Goal: Task Accomplishment & Management: Manage account settings

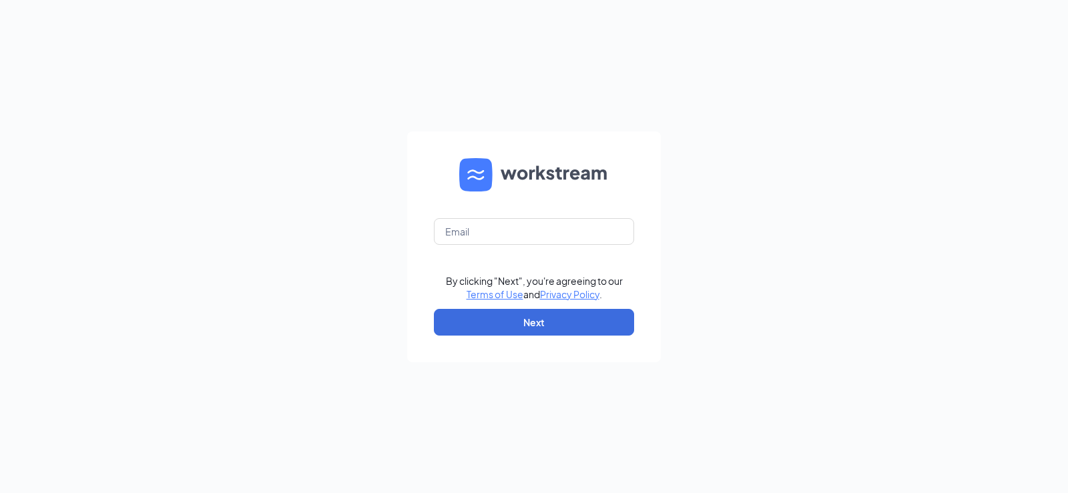
click at [481, 216] on form "By clicking "Next", you're agreeing to our Terms of Use and Privacy Policy . Ne…" at bounding box center [534, 247] width 254 height 231
click at [491, 237] on input "text" at bounding box center [534, 231] width 200 height 27
type input "cupertino@marugameudon.com"
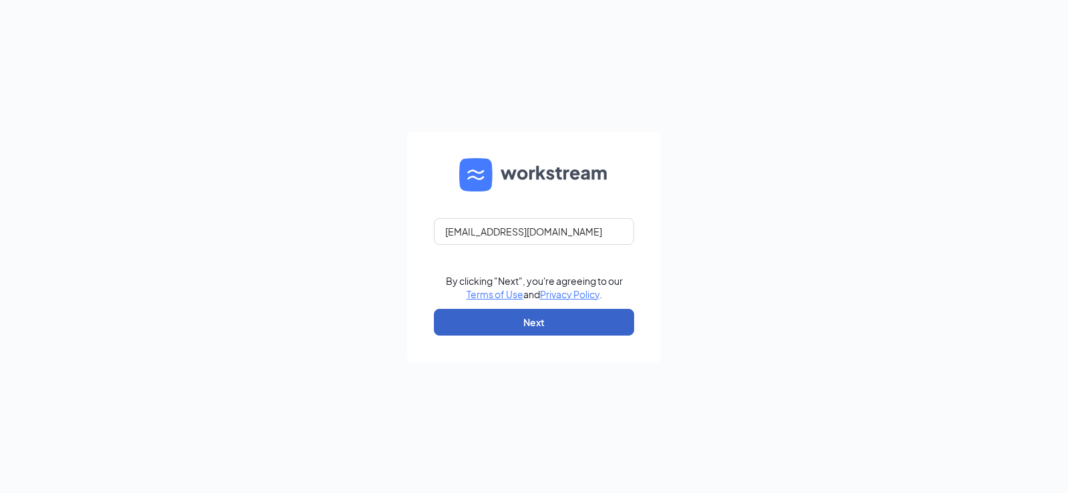
click at [533, 327] on button "Next" at bounding box center [534, 322] width 200 height 27
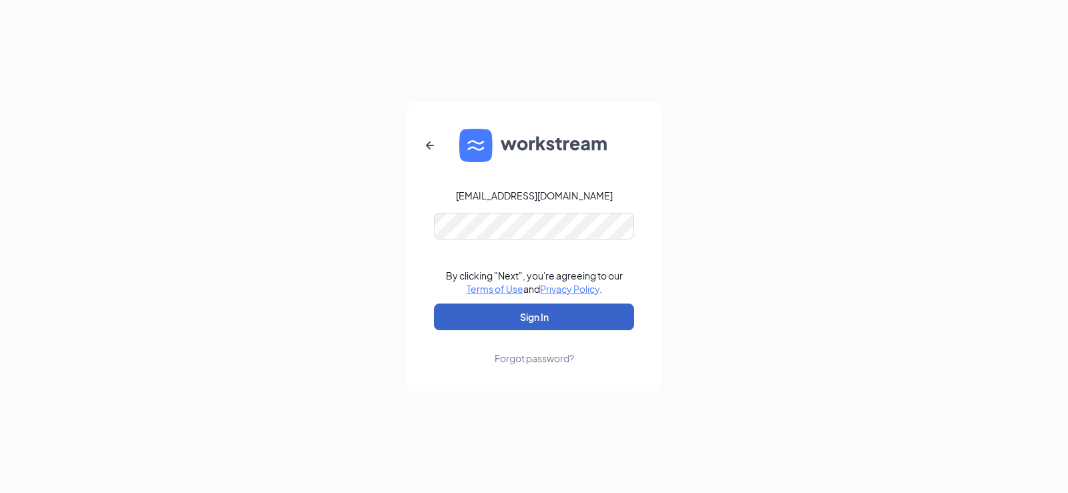
click at [519, 319] on button "Sign In" at bounding box center [534, 317] width 200 height 27
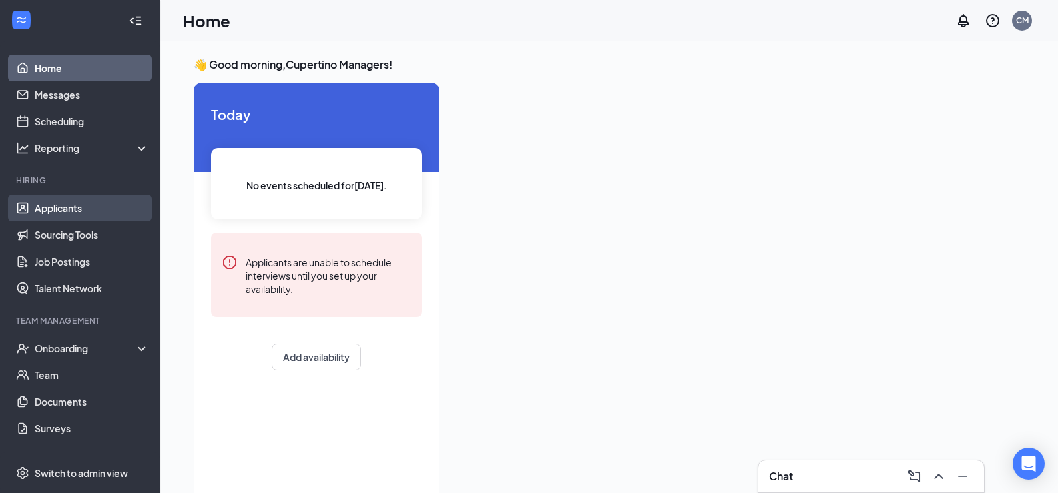
click at [35, 216] on link "Applicants" at bounding box center [92, 208] width 114 height 27
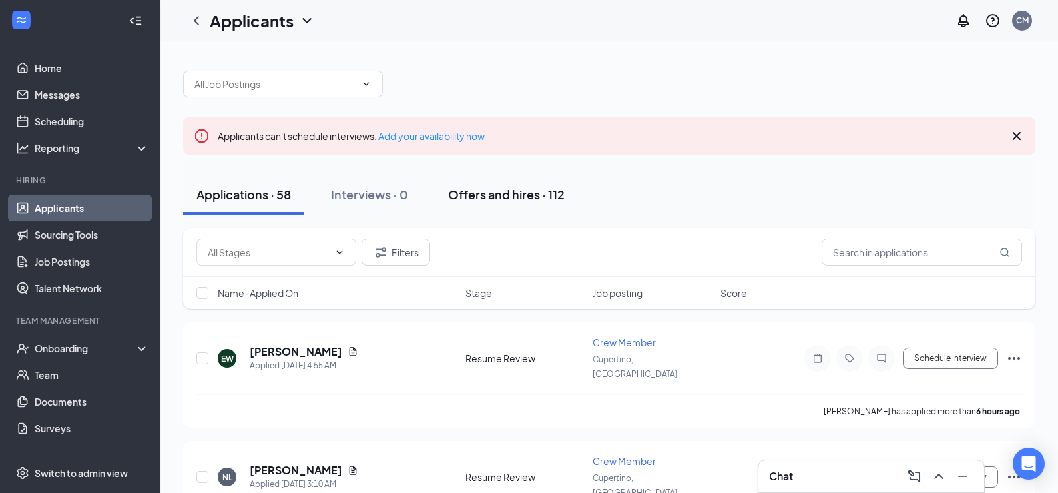
click at [487, 202] on div "Offers and hires · 112" at bounding box center [506, 194] width 117 height 17
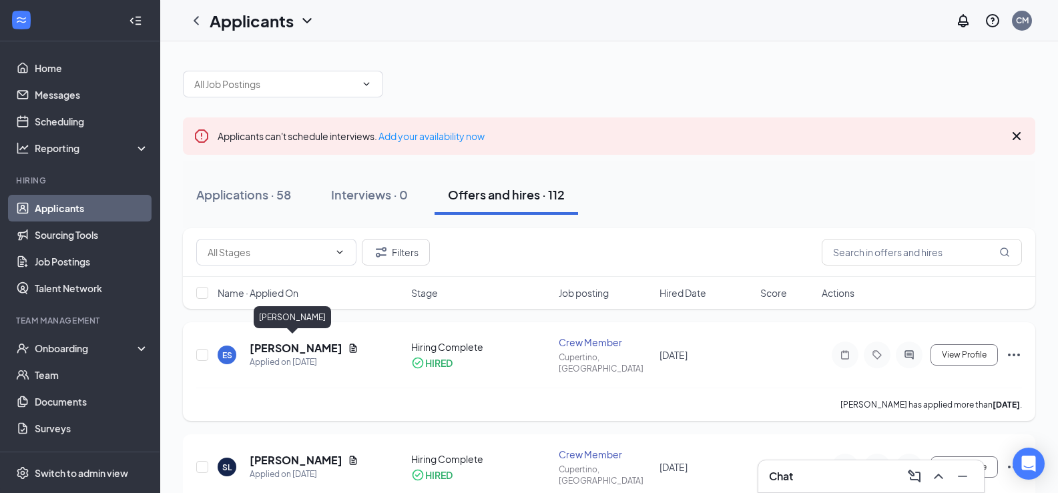
click at [271, 344] on h5 "[PERSON_NAME]" at bounding box center [296, 348] width 93 height 15
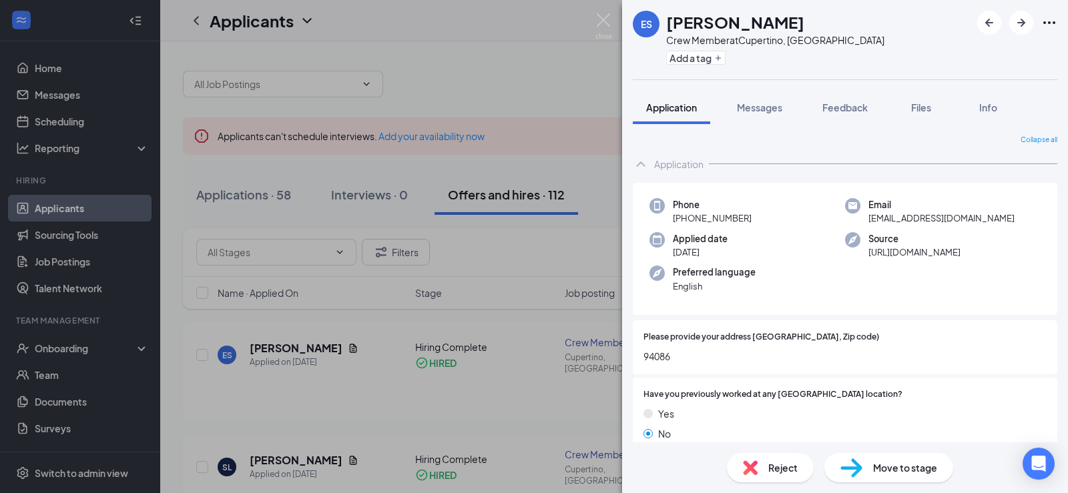
click at [879, 441] on div "No" at bounding box center [845, 434] width 403 height 15
click at [880, 467] on span "Move to stage" at bounding box center [905, 468] width 64 height 15
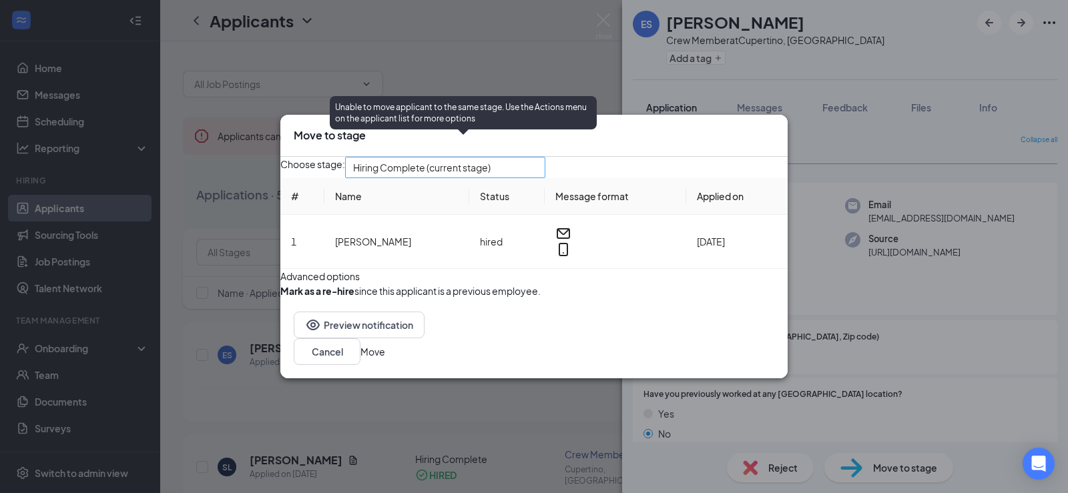
click at [471, 158] on span "Hiring Complete (current stage)" at bounding box center [422, 168] width 138 height 20
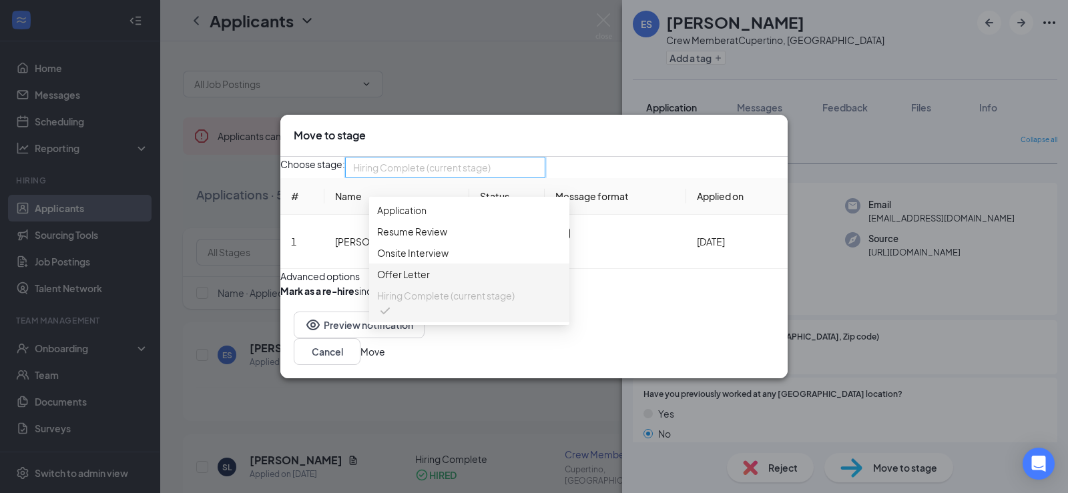
click at [406, 278] on span "Offer Letter" at bounding box center [403, 274] width 53 height 15
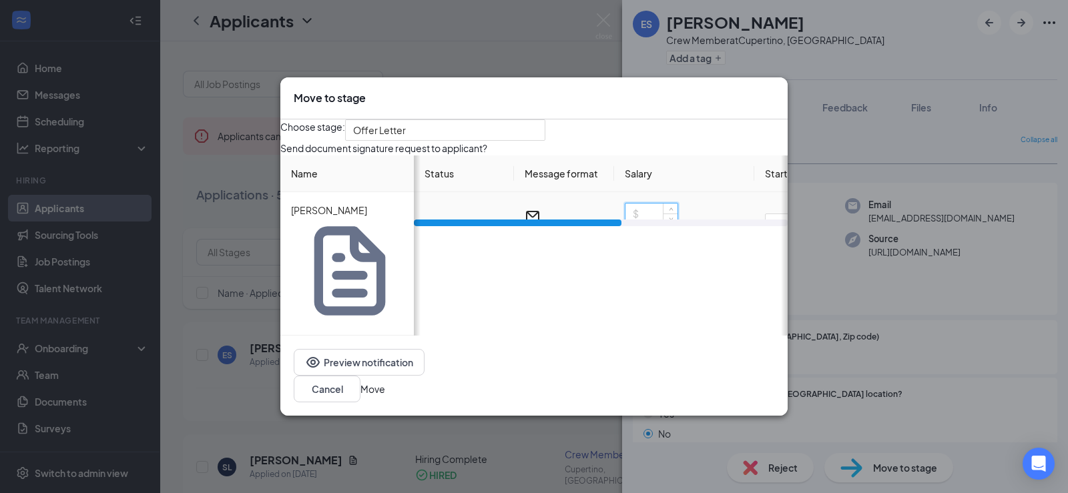
click at [665, 224] on input at bounding box center [652, 214] width 52 height 20
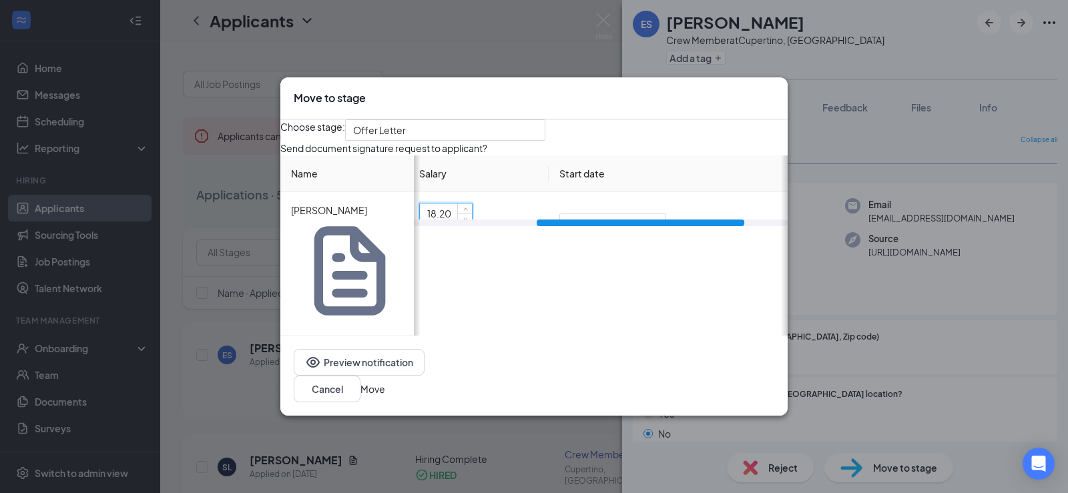
drag, startPoint x: 607, startPoint y: 314, endPoint x: 727, endPoint y: 312, distance: 120.2
click at [733, 226] on div at bounding box center [641, 223] width 208 height 7
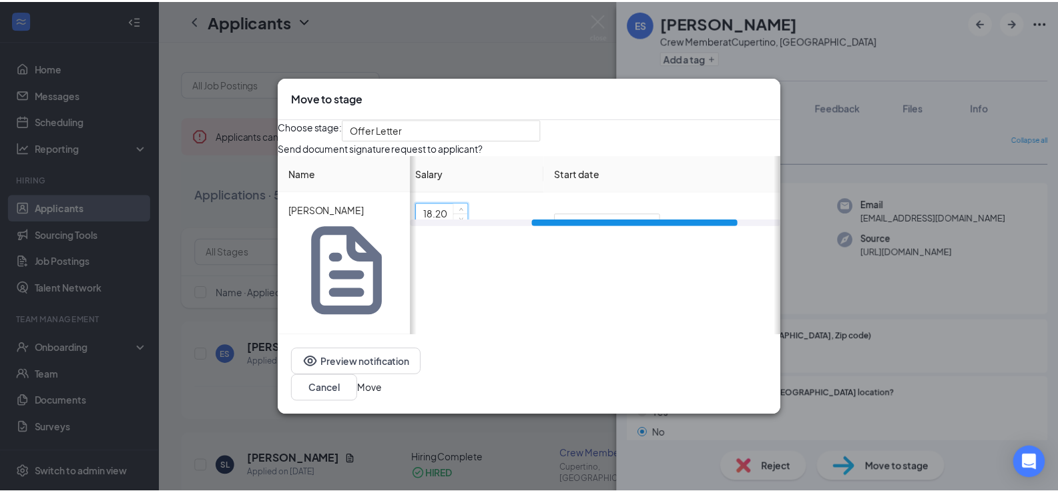
scroll to position [0, 212]
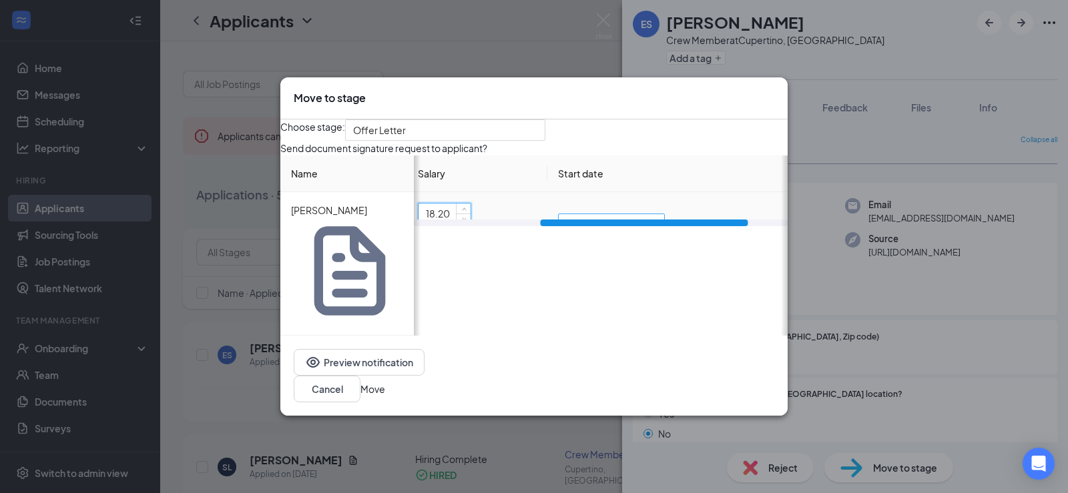
click at [643, 250] on span "Immediately" at bounding box center [605, 232] width 79 height 36
type input "18.2"
click at [616, 183] on span "Specific date" at bounding box center [586, 175] width 58 height 15
click at [654, 242] on input "[DATE]" at bounding box center [610, 235] width 87 height 15
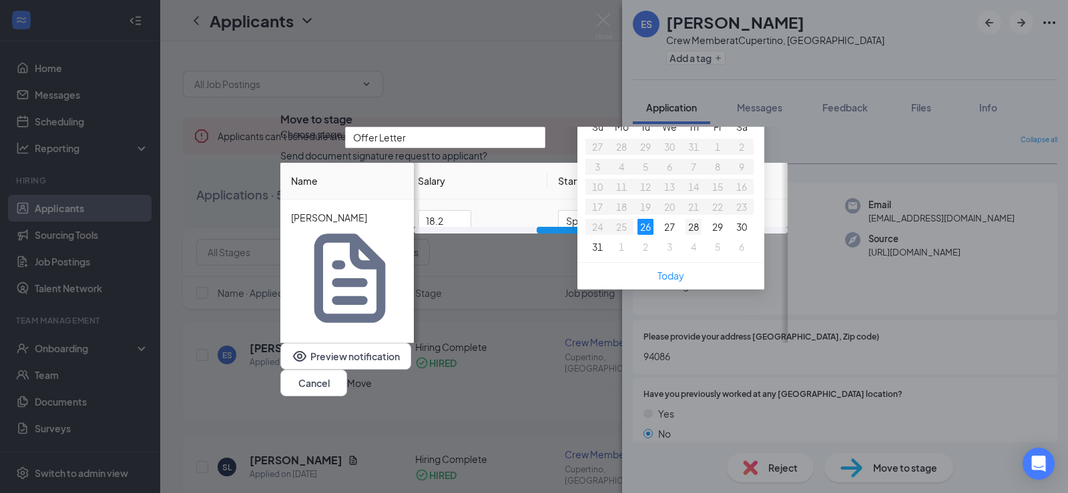
type input "[DATE]"
click at [702, 235] on div "28" at bounding box center [694, 227] width 16 height 16
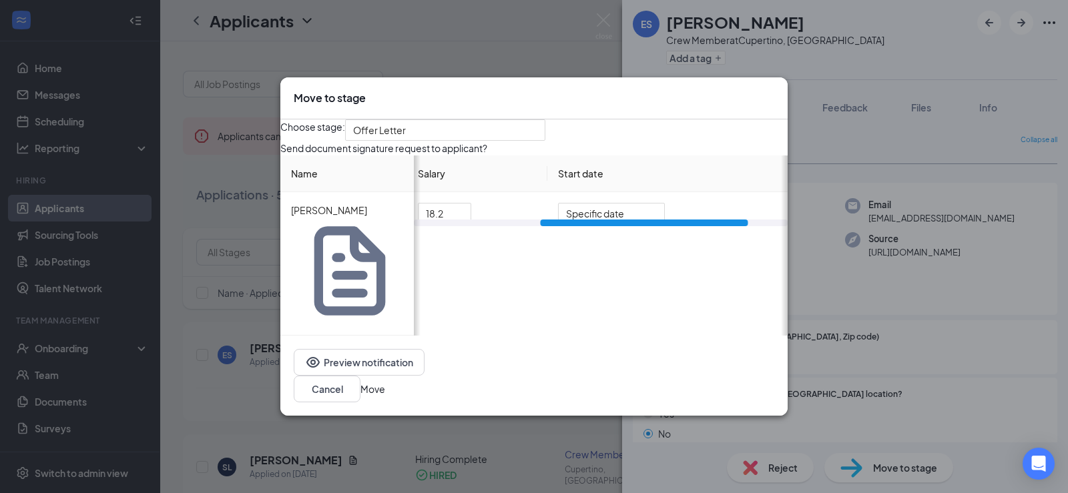
click at [385, 382] on button "Move" at bounding box center [373, 389] width 25 height 15
drag, startPoint x: 611, startPoint y: 318, endPoint x: 571, endPoint y: 318, distance: 39.4
click at [571, 318] on div "Choose stage: Offer Letter 3624798 3624799 3624800 Application Resume Review On…" at bounding box center [533, 228] width 507 height 216
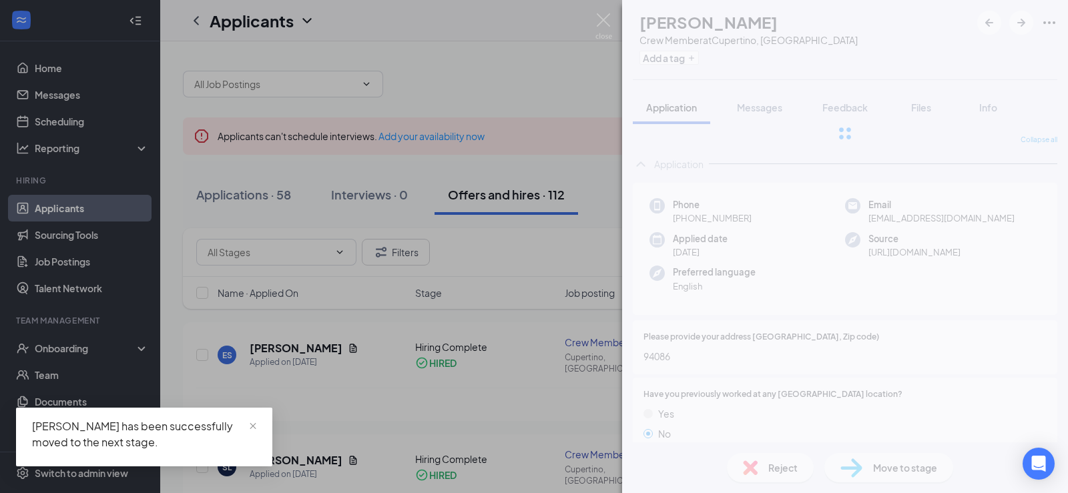
drag, startPoint x: 572, startPoint y: 312, endPoint x: 546, endPoint y: 315, distance: 26.2
click at [546, 315] on div "ES [PERSON_NAME] Crew Member at [GEOGRAPHIC_DATA], [GEOGRAPHIC_DATA] Add a tag …" at bounding box center [534, 246] width 1068 height 493
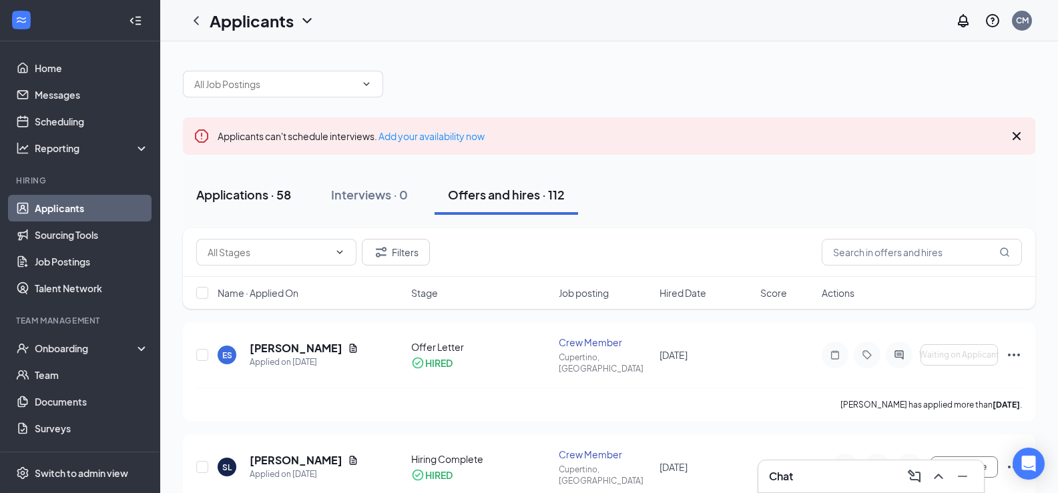
click at [264, 205] on button "Applications · 58" at bounding box center [244, 195] width 122 height 40
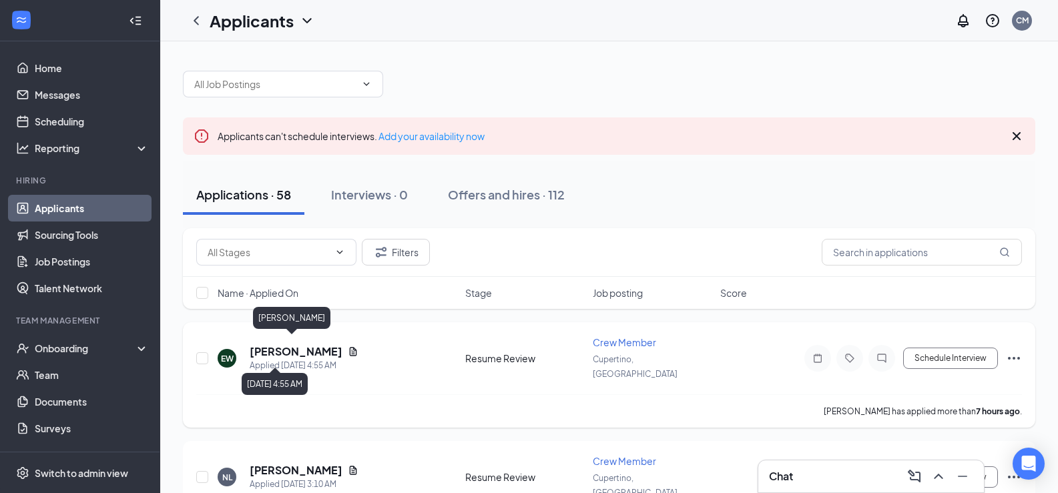
click at [288, 346] on h5 "[PERSON_NAME]" at bounding box center [296, 351] width 93 height 15
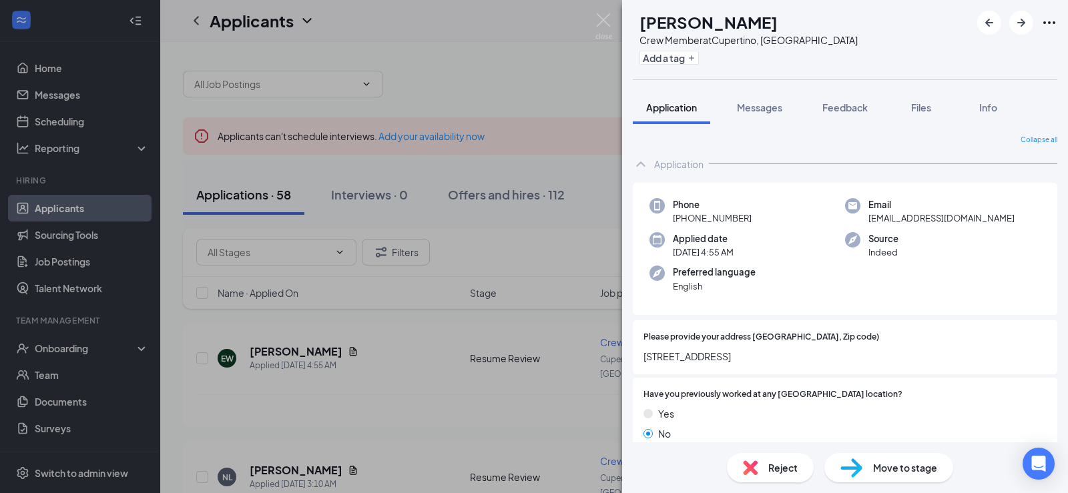
click at [295, 375] on div "EW [PERSON_NAME] Crew Member at [GEOGRAPHIC_DATA], [GEOGRAPHIC_DATA] Add a tag …" at bounding box center [534, 246] width 1068 height 493
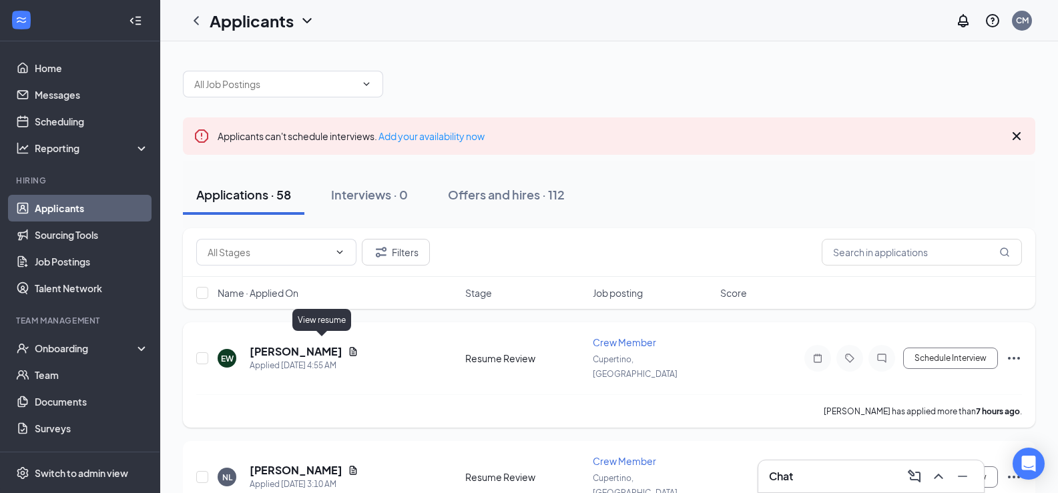
click at [348, 348] on icon "Document" at bounding box center [353, 352] width 11 height 11
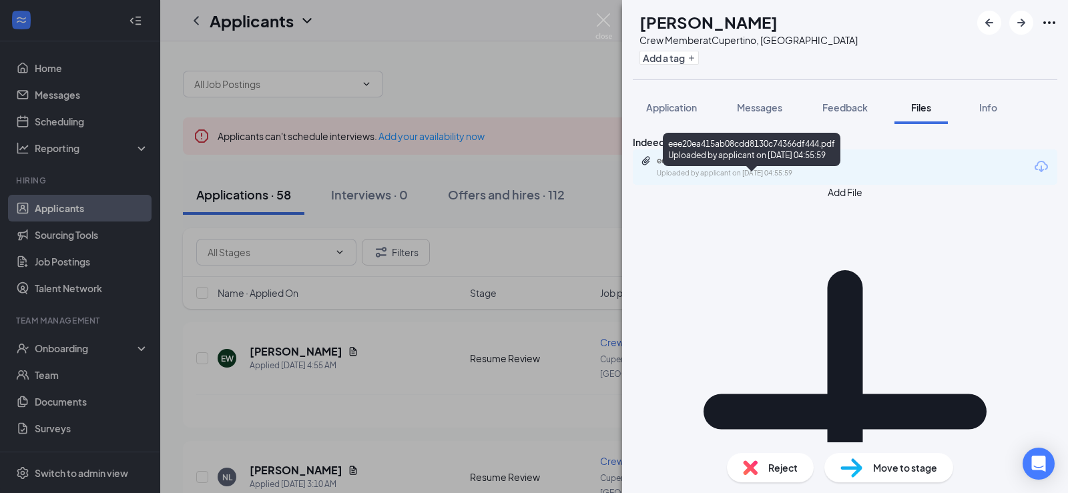
click at [713, 166] on div "eee20ea415ab08cdd8130c74366df444.pdf" at bounding box center [750, 161] width 187 height 11
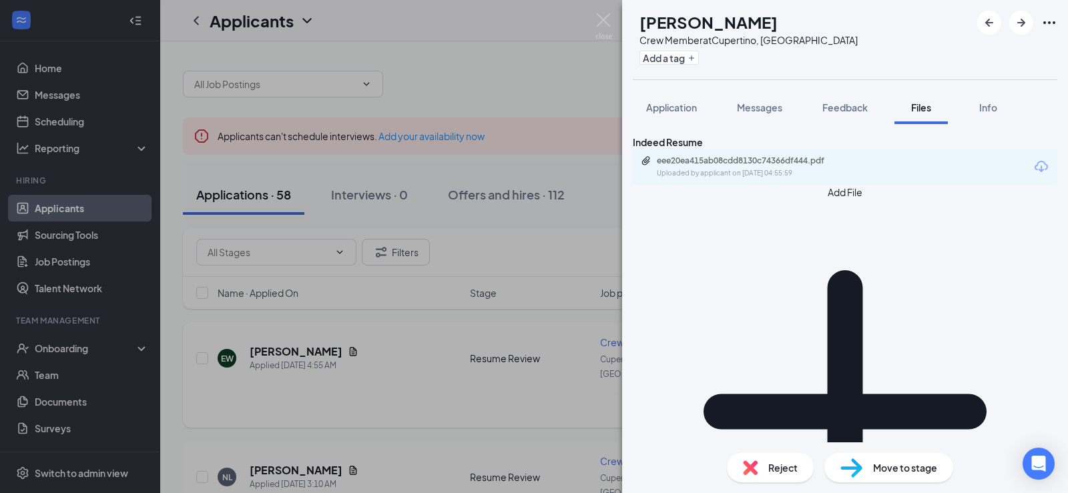
click at [388, 376] on div "EW [PERSON_NAME] Crew Member at [GEOGRAPHIC_DATA], [GEOGRAPHIC_DATA] Add a tag …" at bounding box center [534, 246] width 1068 height 493
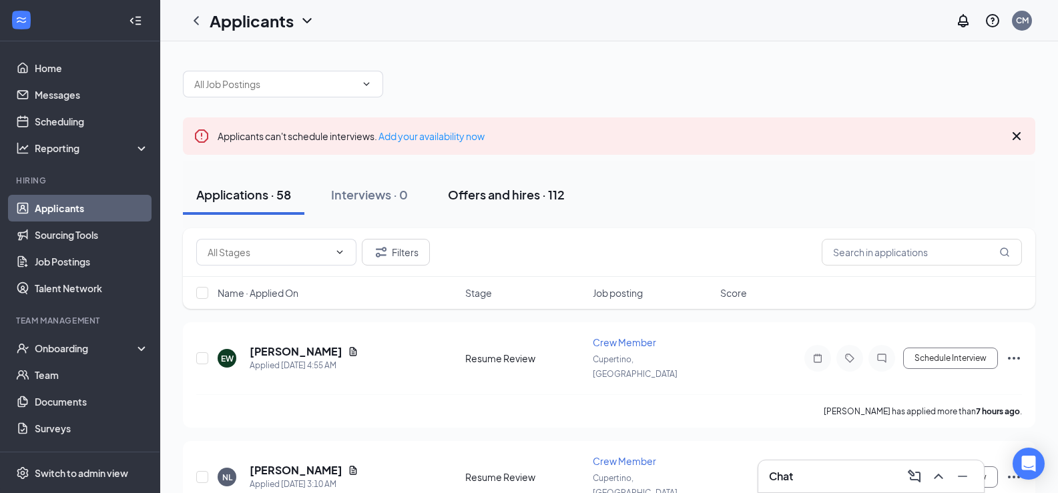
click at [542, 206] on button "Offers and hires · 112" at bounding box center [507, 195] width 144 height 40
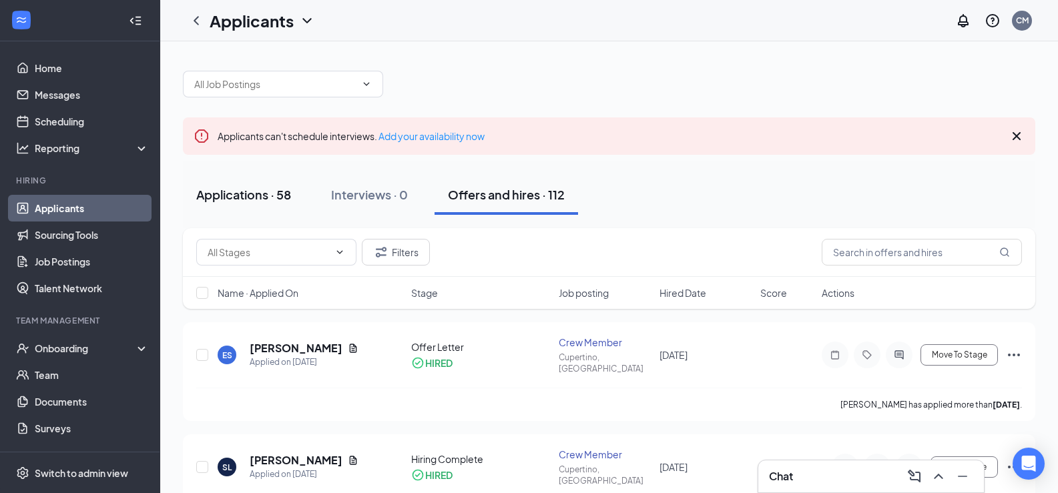
click at [254, 201] on div "Applications · 58" at bounding box center [243, 194] width 95 height 17
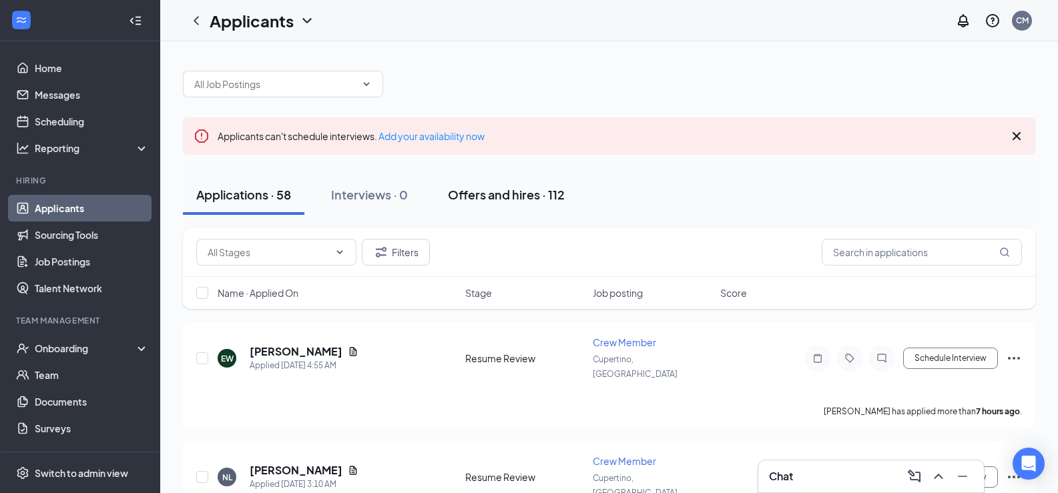
click at [553, 208] on button "Offers and hires · 112" at bounding box center [507, 195] width 144 height 40
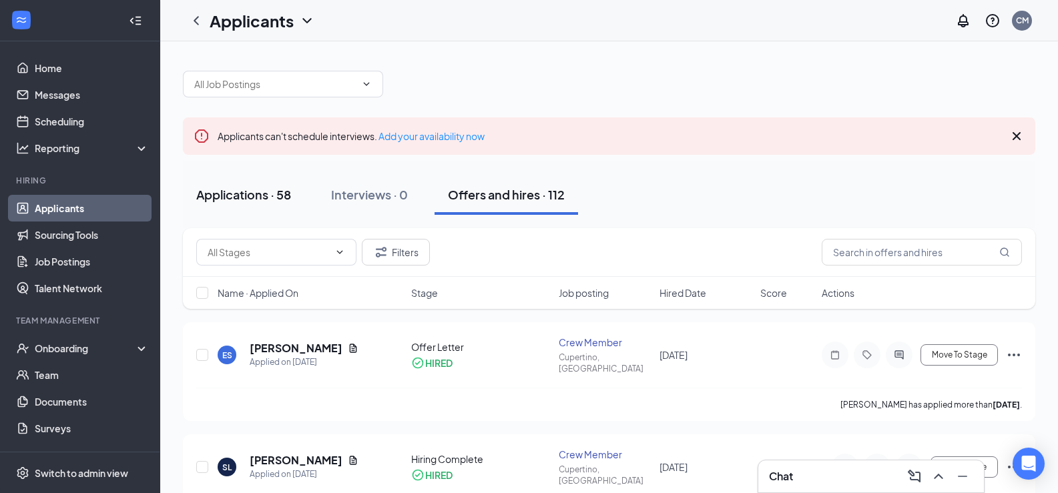
click at [250, 211] on button "Applications · 58" at bounding box center [244, 195] width 122 height 40
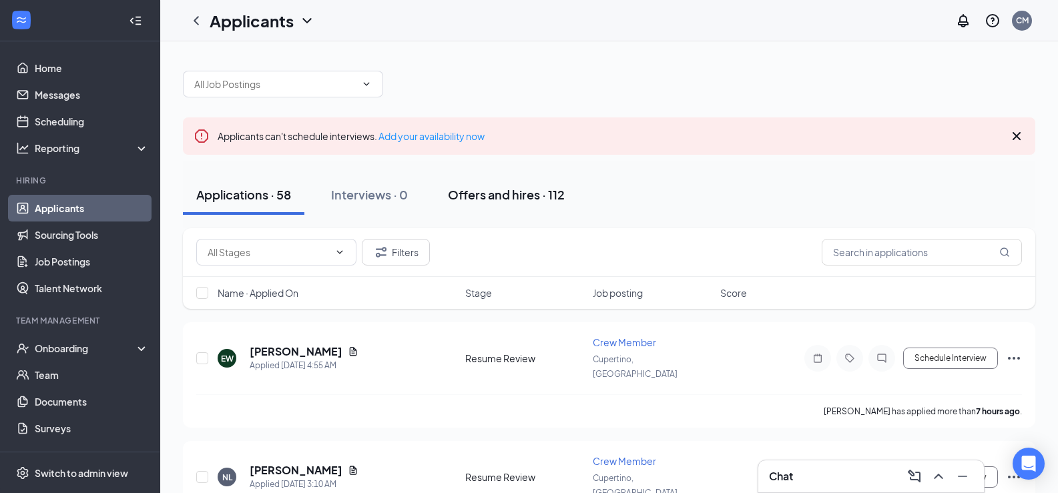
click at [532, 202] on div "Offers and hires · 112" at bounding box center [506, 194] width 117 height 17
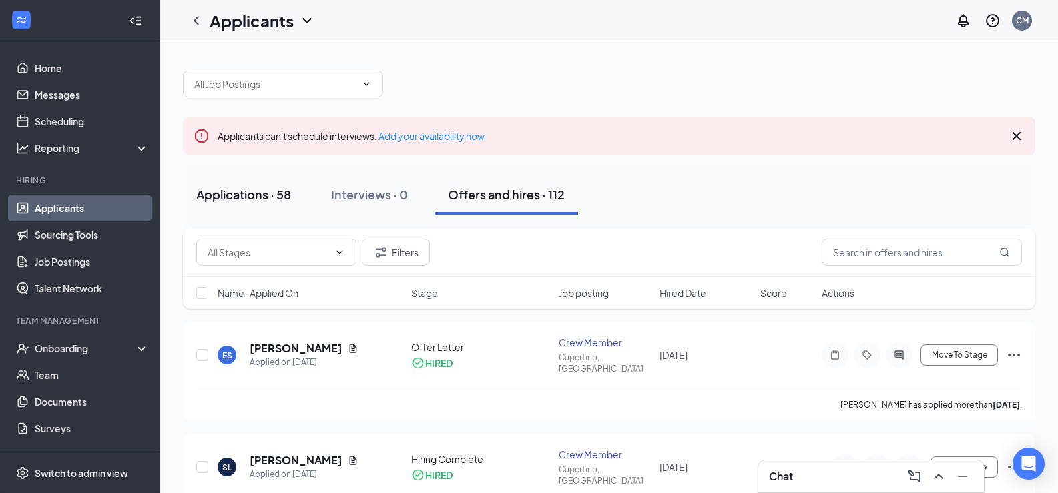
click at [271, 204] on button "Applications · 58" at bounding box center [244, 195] width 122 height 40
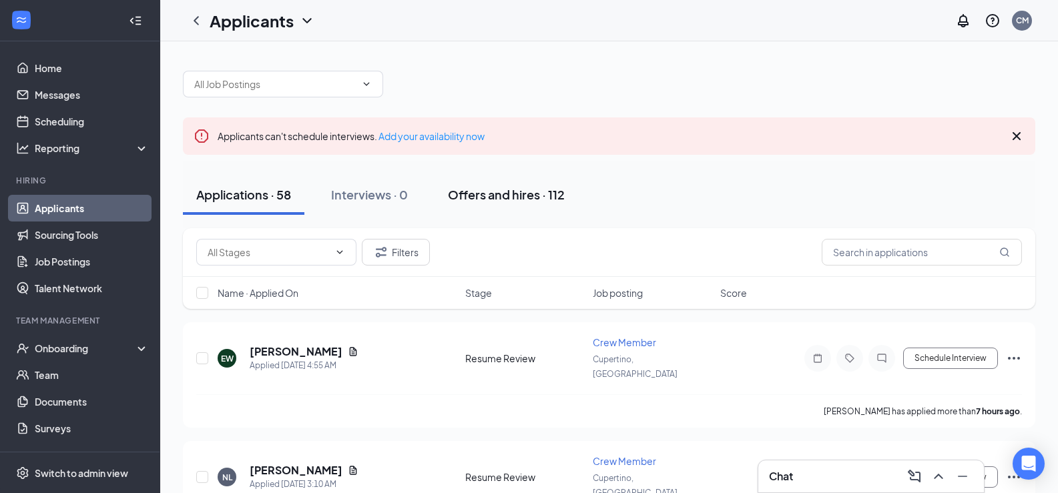
click at [514, 202] on div "Offers and hires · 112" at bounding box center [506, 194] width 117 height 17
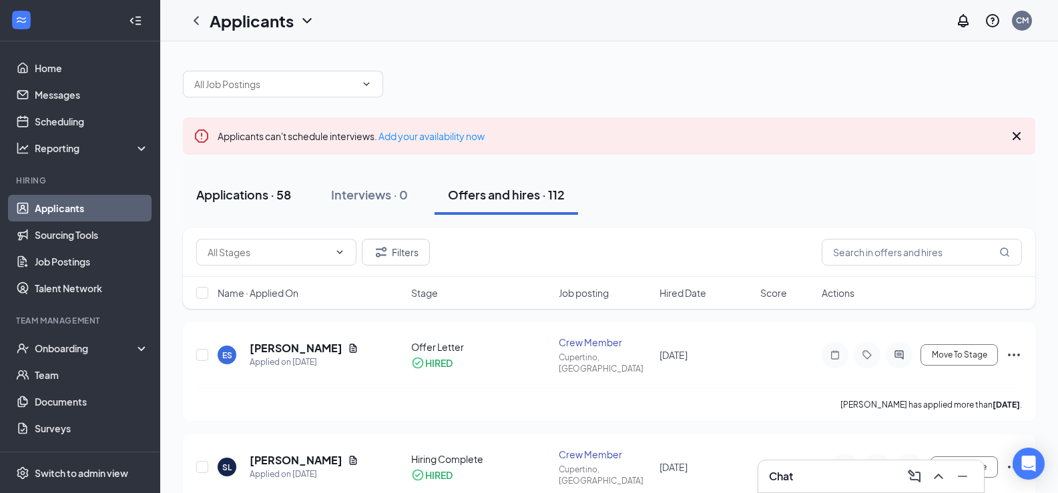
click at [230, 186] on button "Applications · 58" at bounding box center [244, 195] width 122 height 40
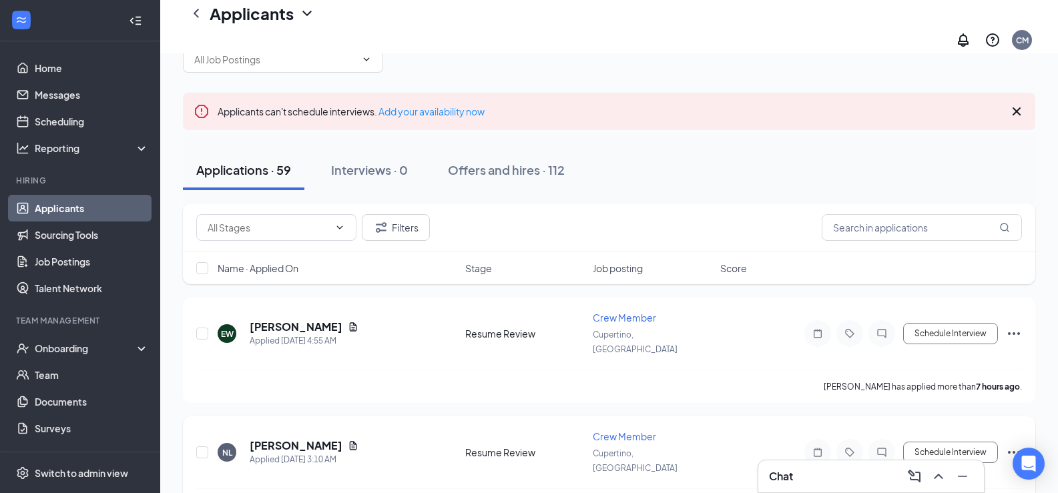
scroll to position [67, 0]
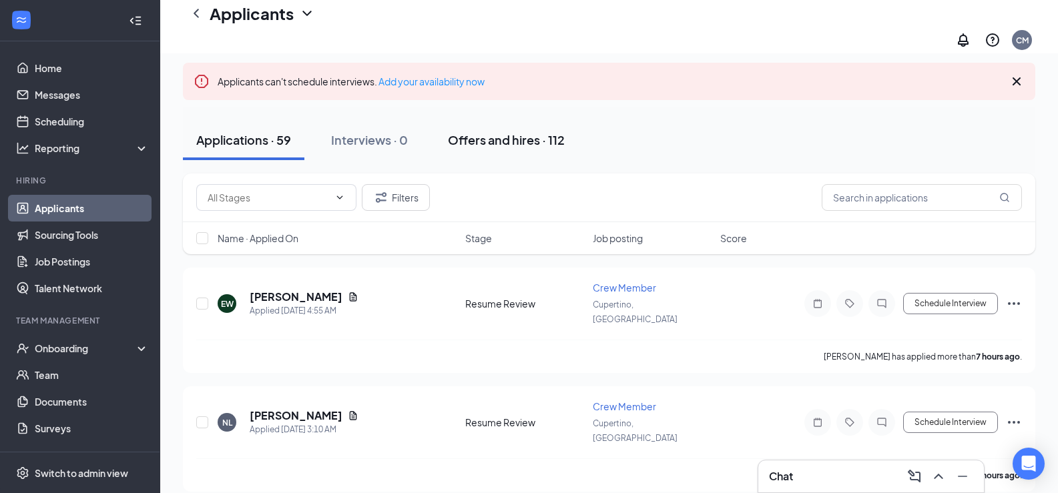
click at [473, 132] on div "Offers and hires · 112" at bounding box center [506, 140] width 117 height 17
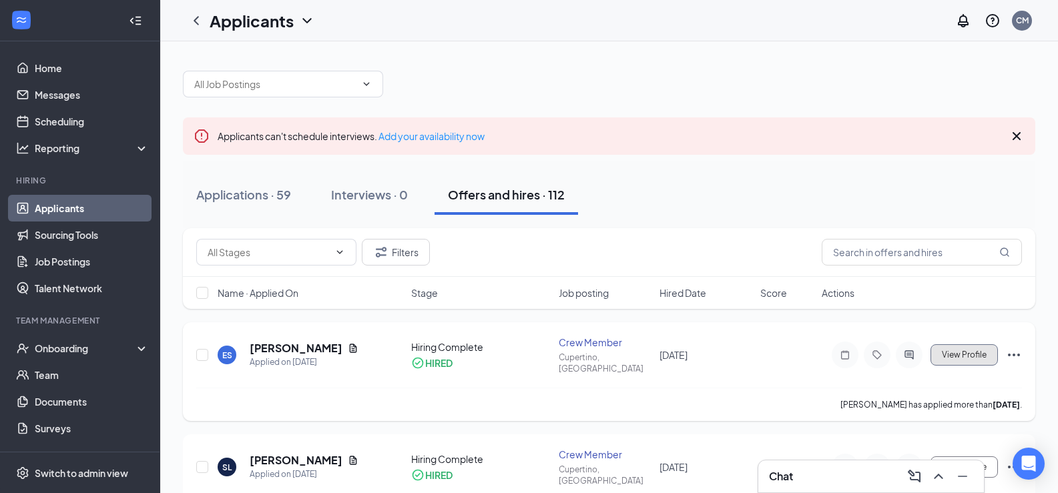
click at [958, 351] on span "View Profile" at bounding box center [964, 355] width 45 height 9
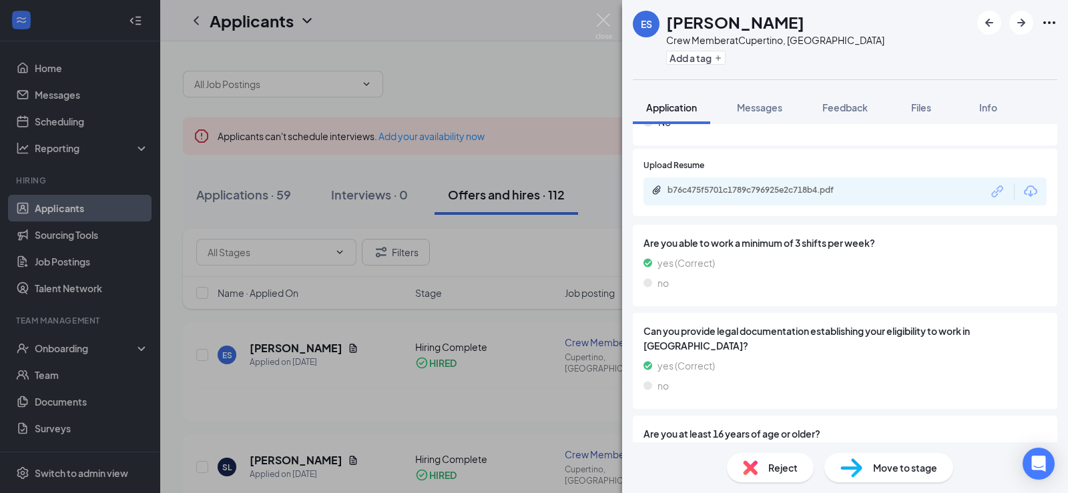
scroll to position [1313, 0]
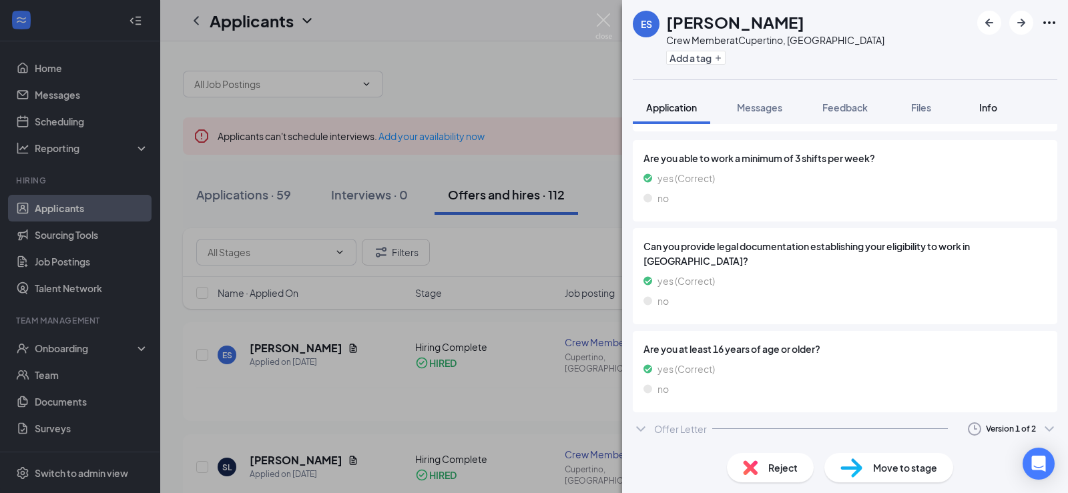
click at [970, 105] on button "Info" at bounding box center [987, 107] width 53 height 33
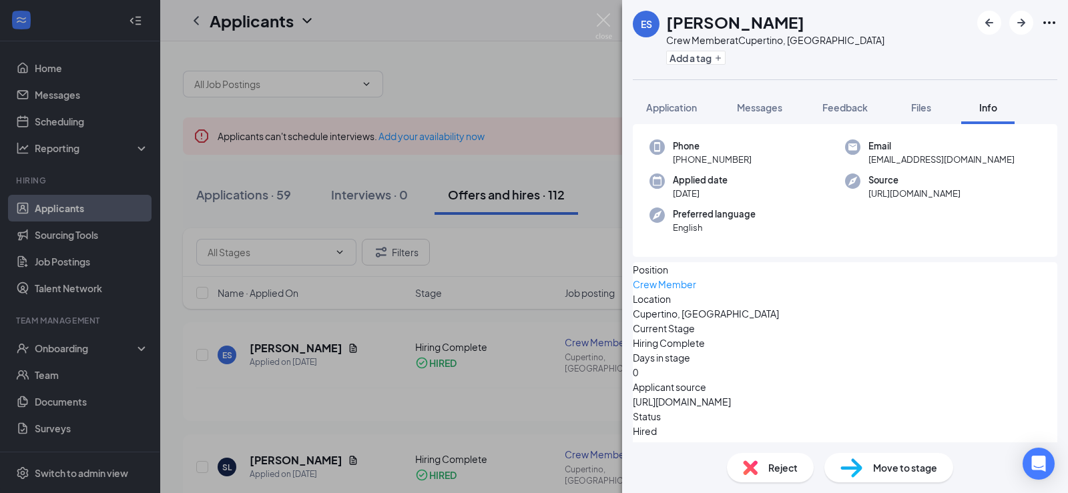
scroll to position [59, 0]
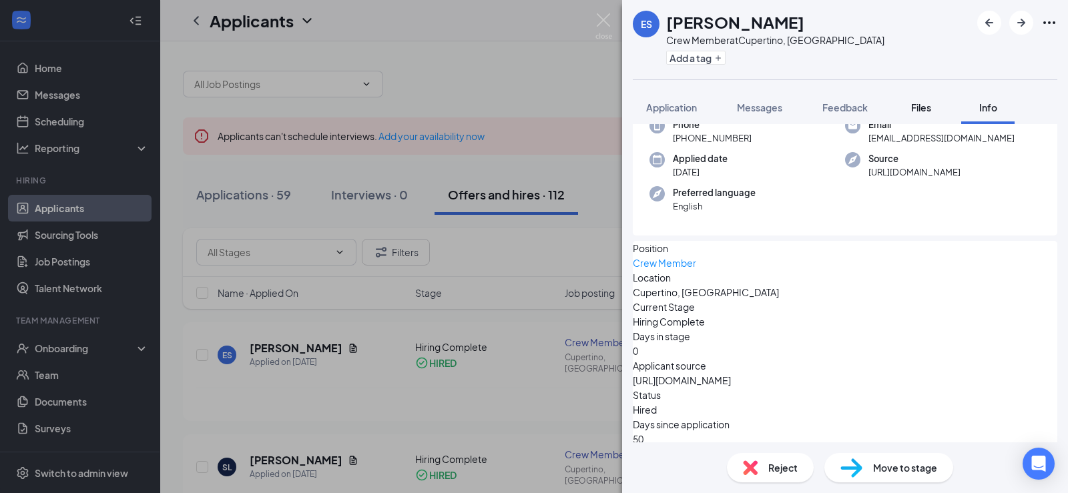
click at [931, 114] on button "Files" at bounding box center [921, 107] width 53 height 33
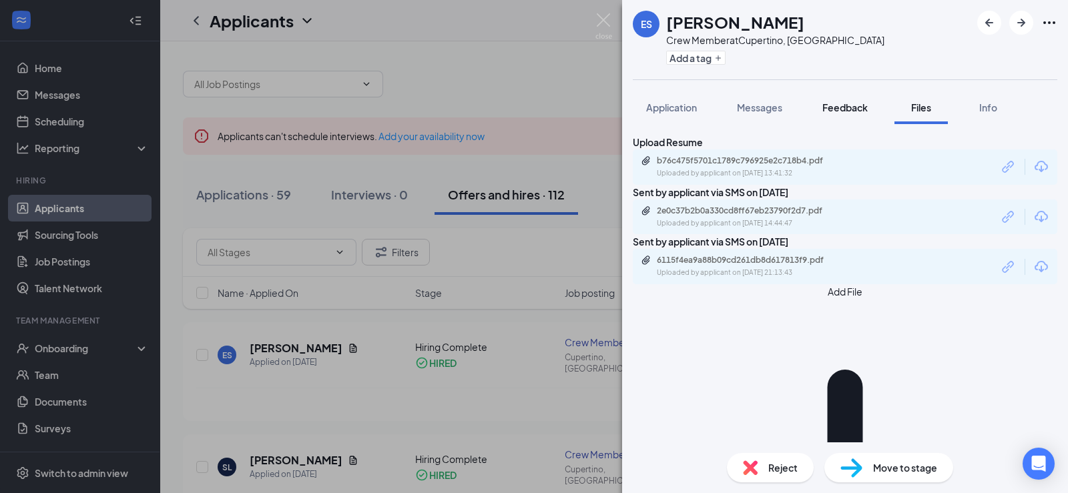
click at [844, 106] on span "Feedback" at bounding box center [845, 107] width 45 height 12
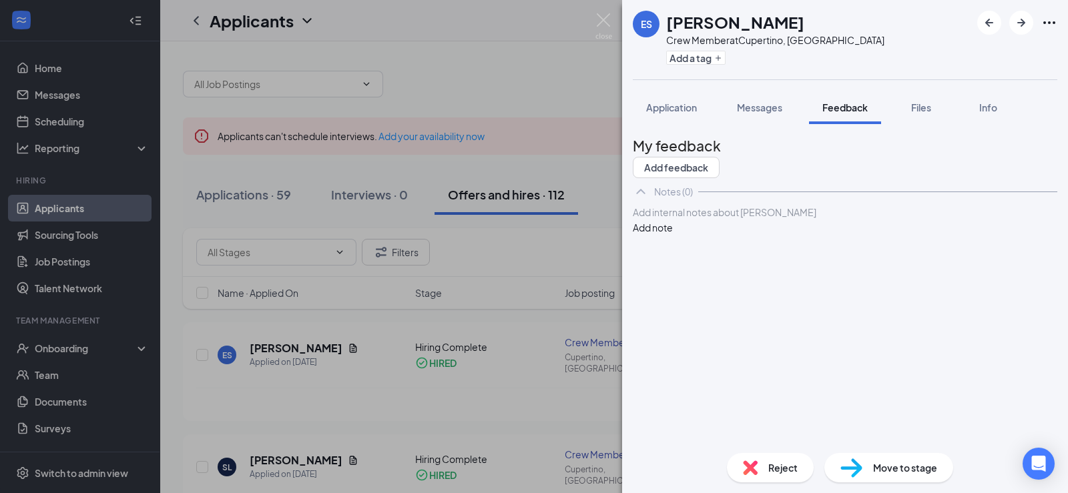
click at [780, 125] on div "My feedback Add feedback Notes (0) Add internal notes about [PERSON_NAME] Add n…" at bounding box center [845, 283] width 446 height 318
click at [773, 105] on span "Messages" at bounding box center [759, 107] width 45 height 12
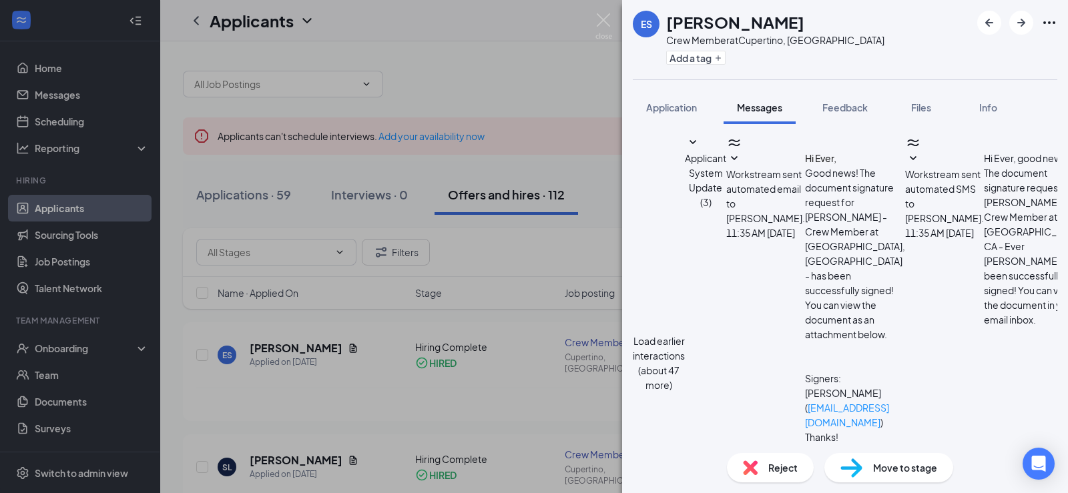
scroll to position [326, 0]
click at [551, 67] on div "ES [PERSON_NAME] Crew Member at [GEOGRAPHIC_DATA], [GEOGRAPHIC_DATA] Add a tag …" at bounding box center [534, 246] width 1068 height 493
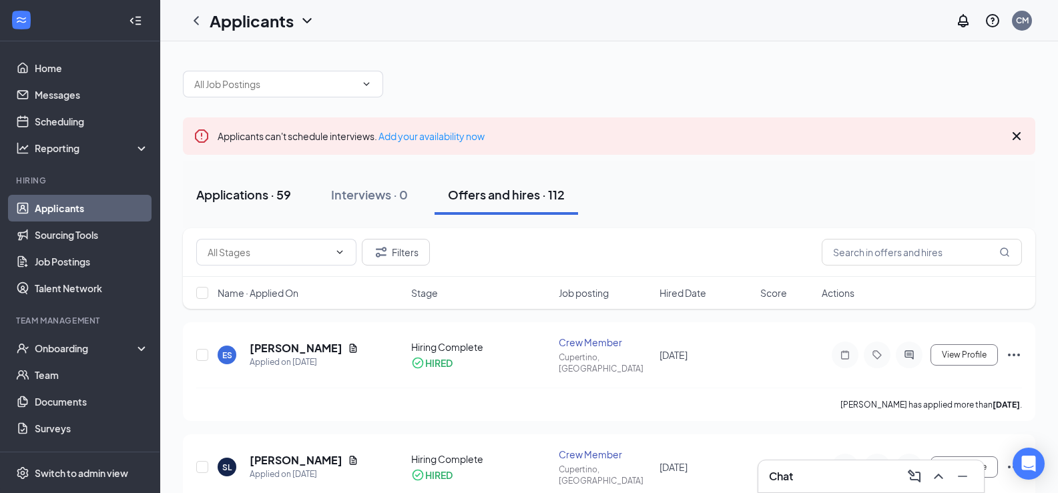
click at [296, 198] on button "Applications · 59" at bounding box center [244, 195] width 122 height 40
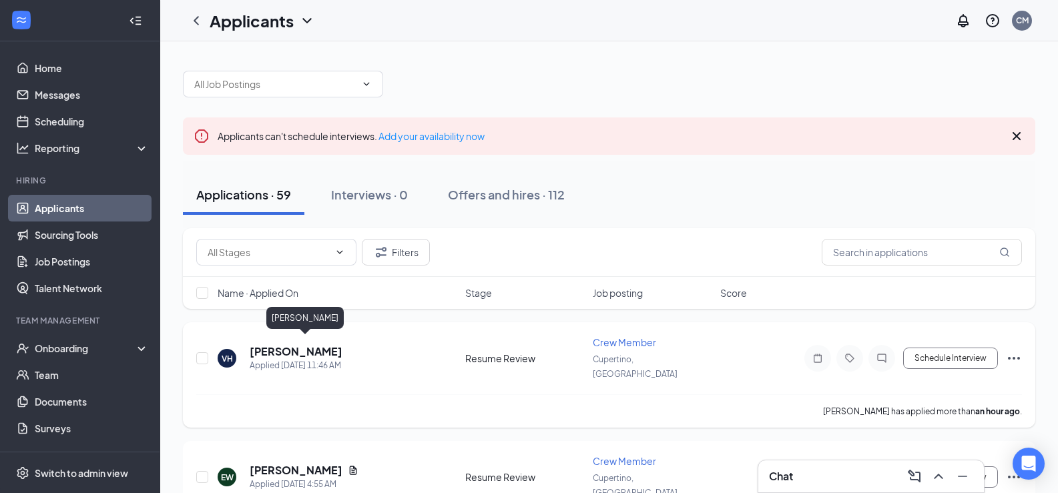
click at [340, 344] on h5 "[PERSON_NAME]" at bounding box center [296, 351] width 93 height 15
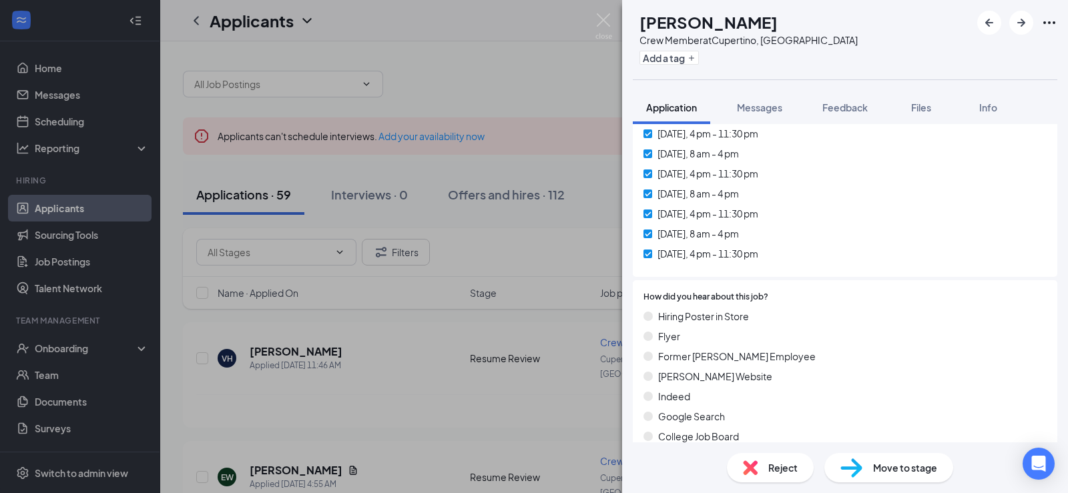
scroll to position [734, 0]
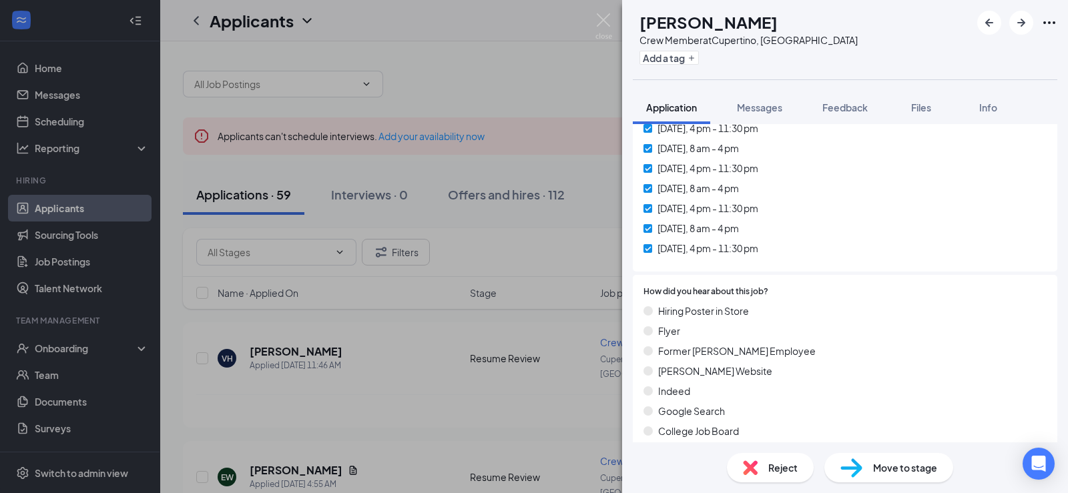
click at [887, 462] on span "Move to stage" at bounding box center [905, 468] width 64 height 15
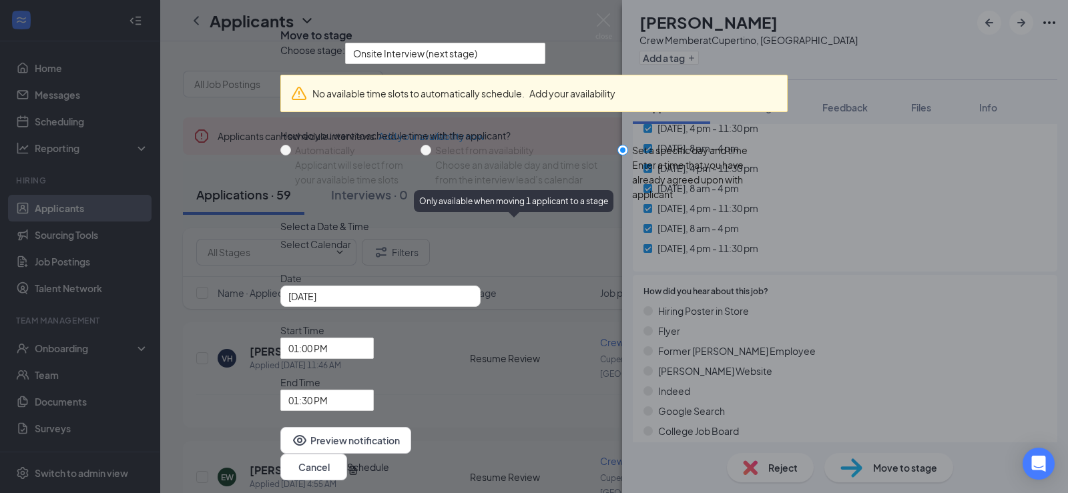
scroll to position [0, 0]
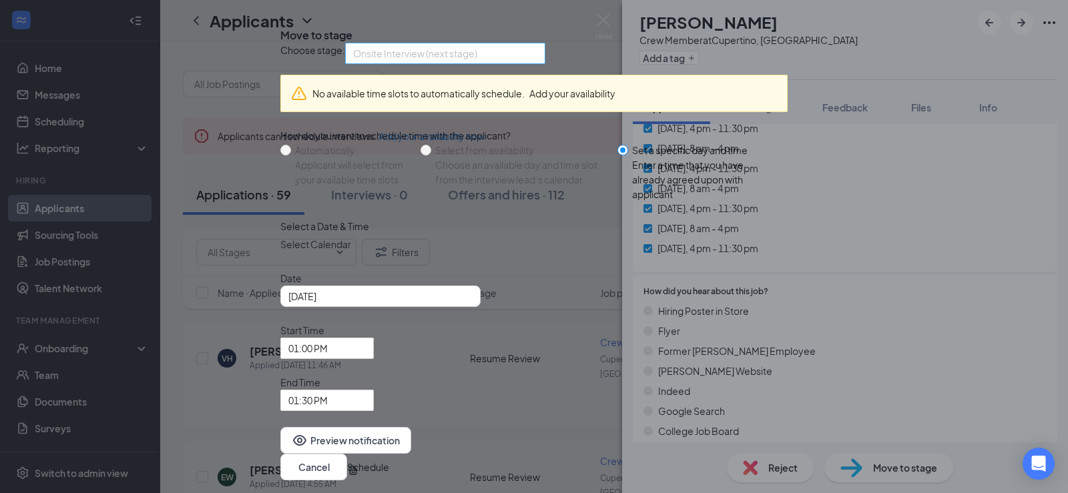
click at [477, 63] on span "Onsite Interview (next stage)" at bounding box center [415, 53] width 124 height 20
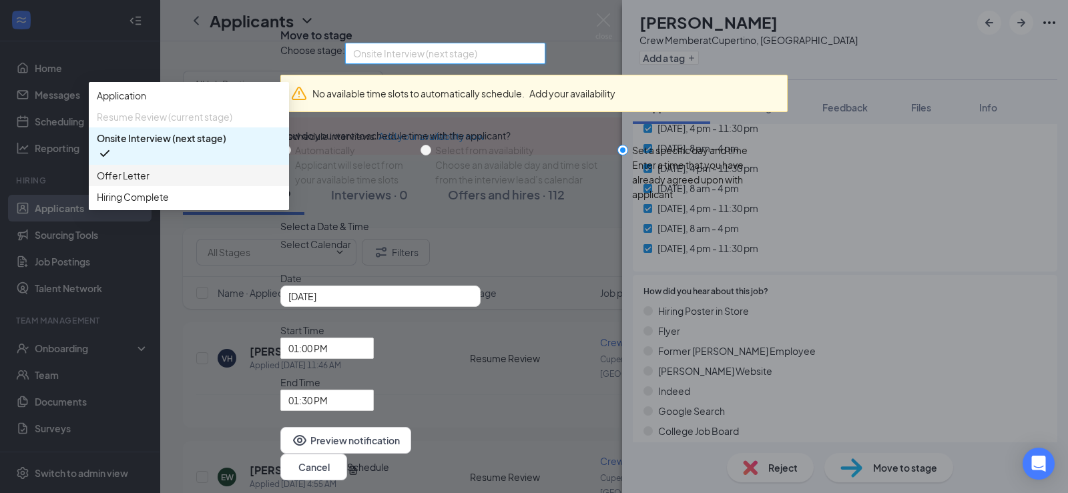
click at [150, 183] on span "Offer Letter" at bounding box center [123, 175] width 53 height 15
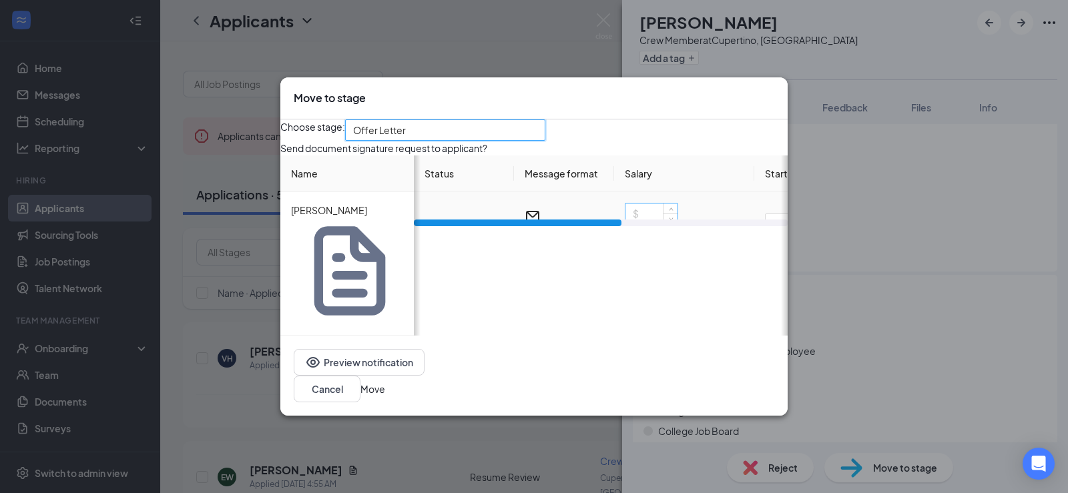
click at [662, 224] on input at bounding box center [652, 214] width 52 height 20
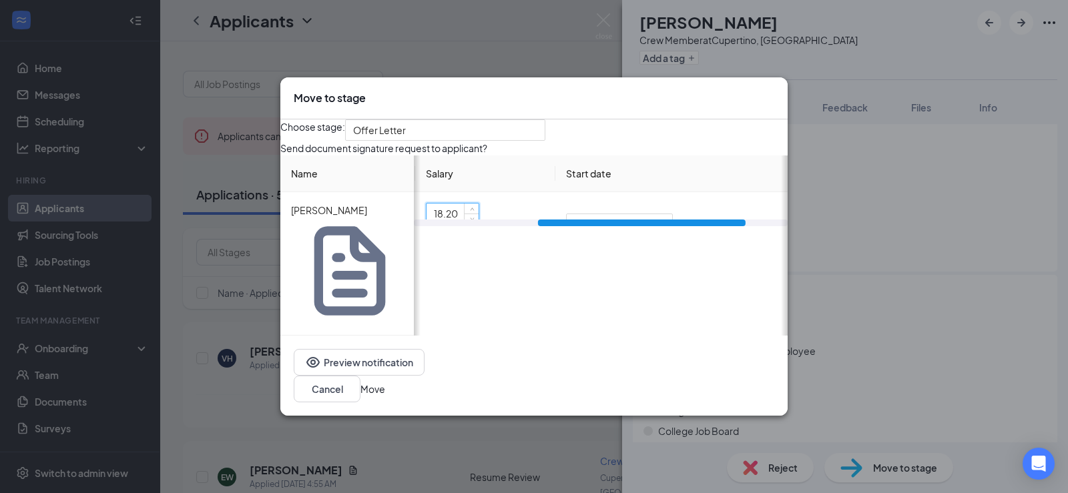
scroll to position [0, 234]
drag, startPoint x: 564, startPoint y: 312, endPoint x: 706, endPoint y: 314, distance: 141.6
click at [716, 226] on div at bounding box center [642, 223] width 208 height 7
click at [621, 250] on span "Immediately" at bounding box center [605, 232] width 79 height 36
type input "18.2"
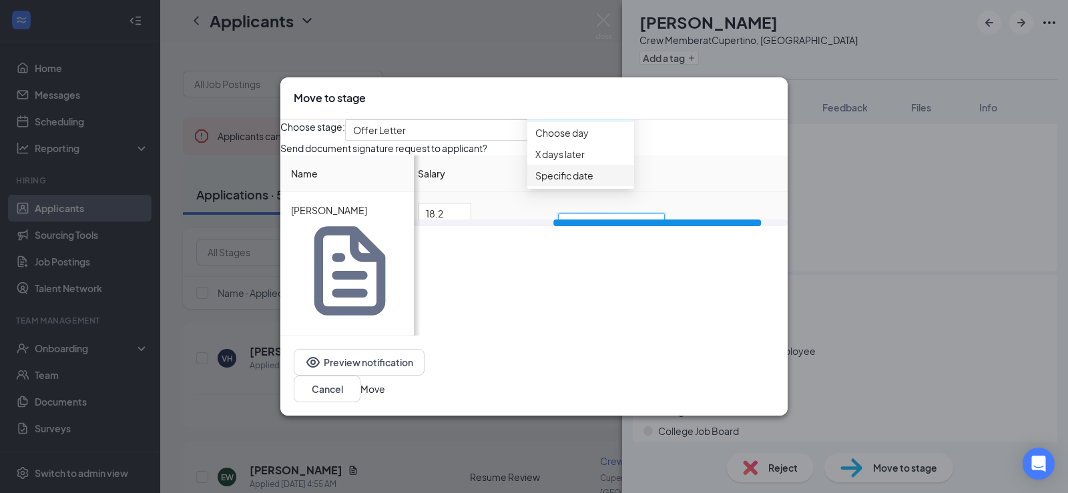
click at [592, 183] on span "Specific date" at bounding box center [564, 175] width 58 height 15
click at [656, 242] on div "[DATE]" at bounding box center [611, 235] width 89 height 15
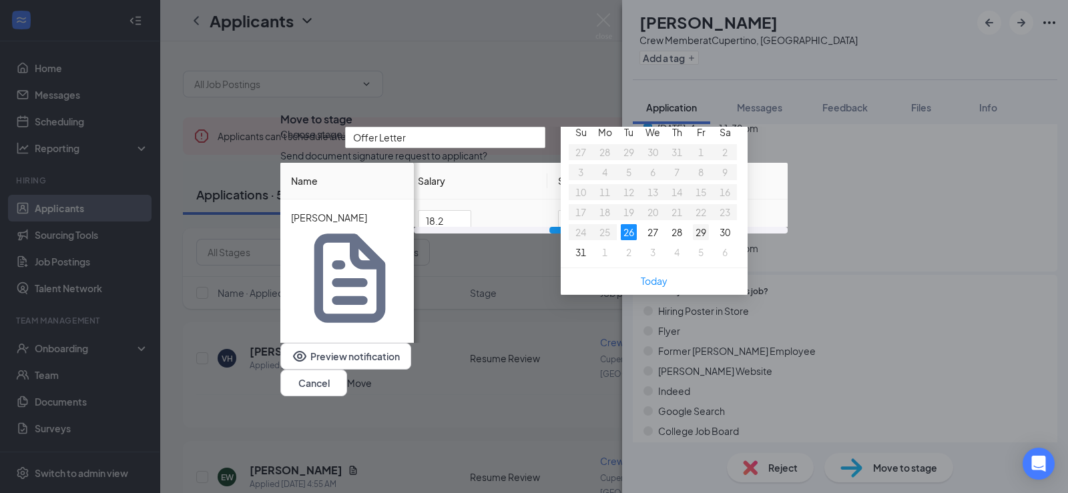
type input "[DATE]"
click at [709, 240] on div "29" at bounding box center [701, 232] width 16 height 16
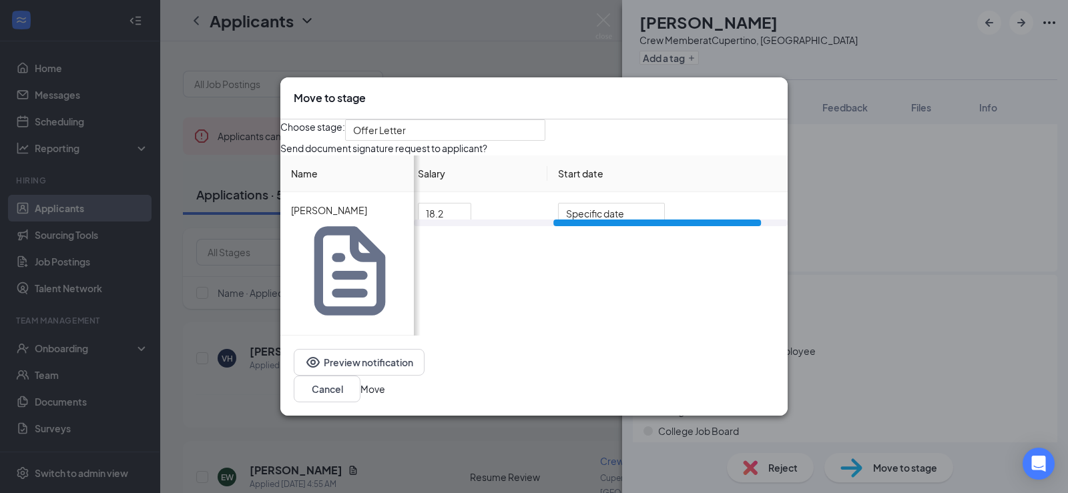
click at [385, 382] on button "Move" at bounding box center [373, 389] width 25 height 15
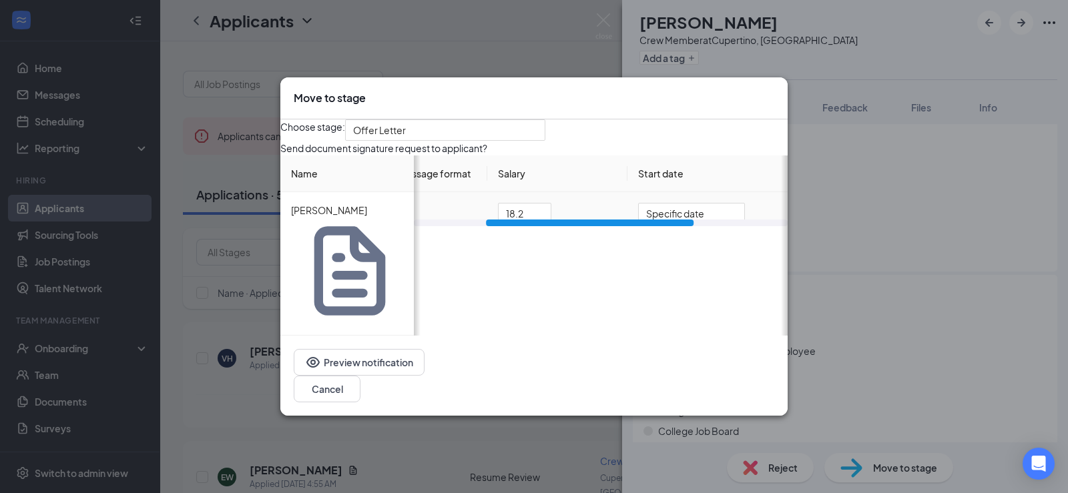
scroll to position [0, 118]
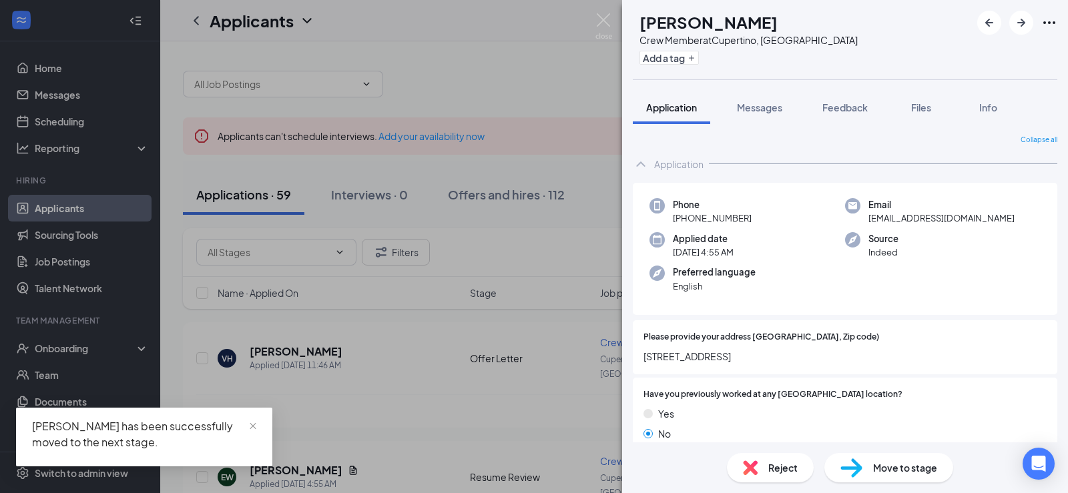
drag, startPoint x: 610, startPoint y: 312, endPoint x: 467, endPoint y: 315, distance: 142.2
